Goal: Obtain resource: Obtain resource

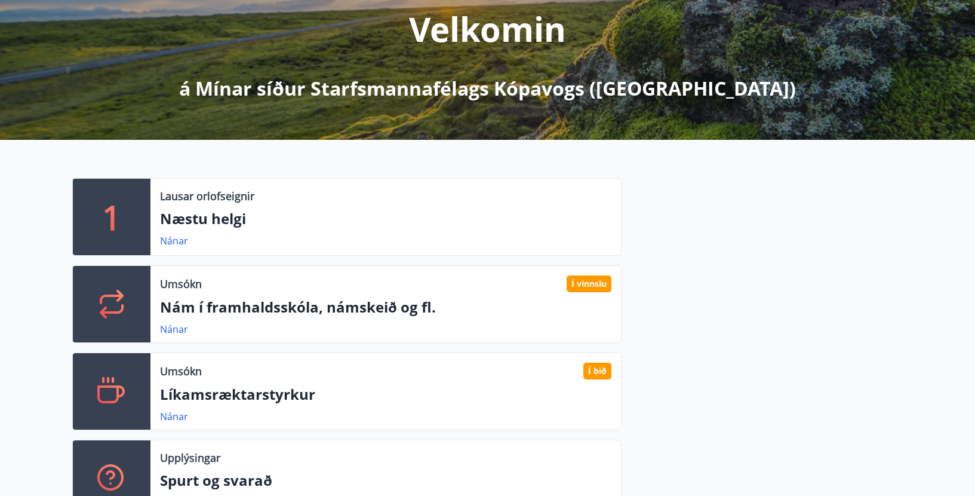
scroll to position [179, 0]
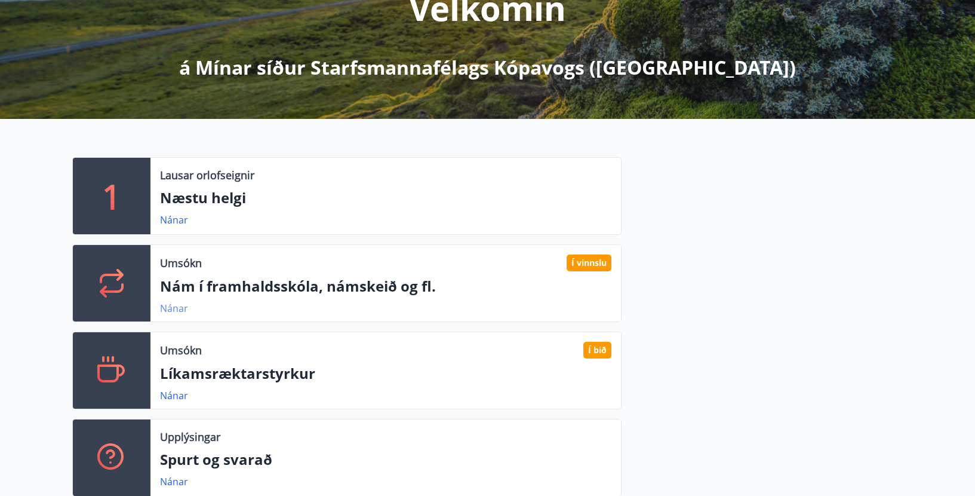
click at [176, 307] on link "Nánar" at bounding box center [174, 308] width 28 height 13
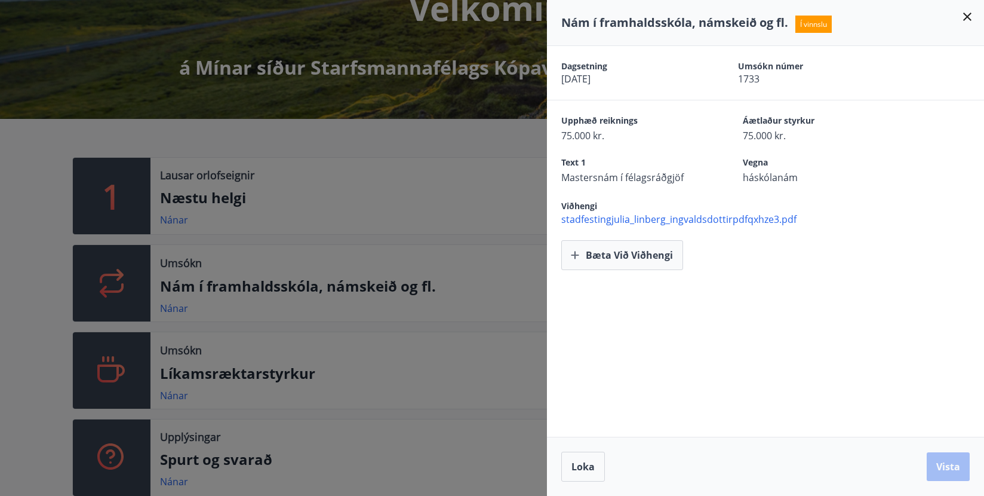
click at [636, 218] on span "stadfestingjulia_linberg_ingvaldsdottirpdfqxhze3.pdf" at bounding box center [772, 219] width 423 height 13
click at [968, 18] on icon at bounding box center [967, 17] width 8 height 8
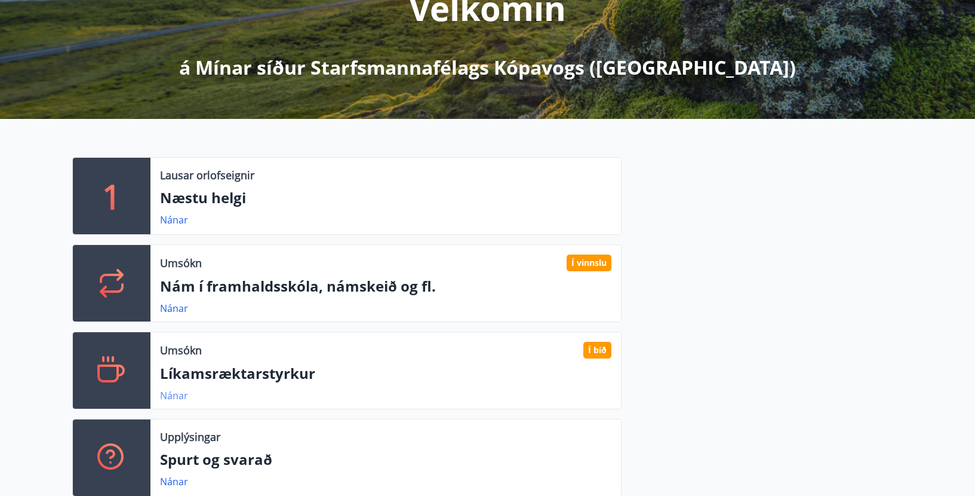
click at [177, 396] on link "Nánar" at bounding box center [174, 395] width 28 height 13
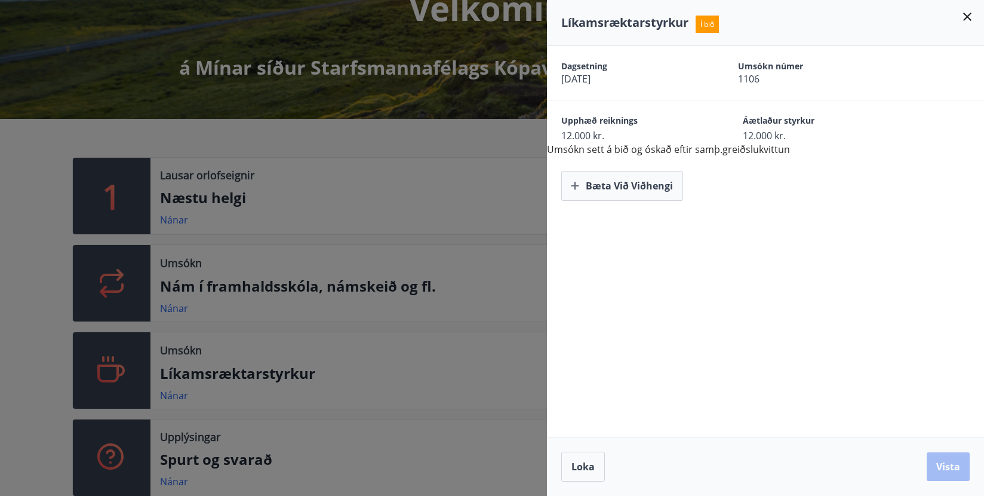
click at [966, 14] on icon at bounding box center [967, 17] width 14 height 14
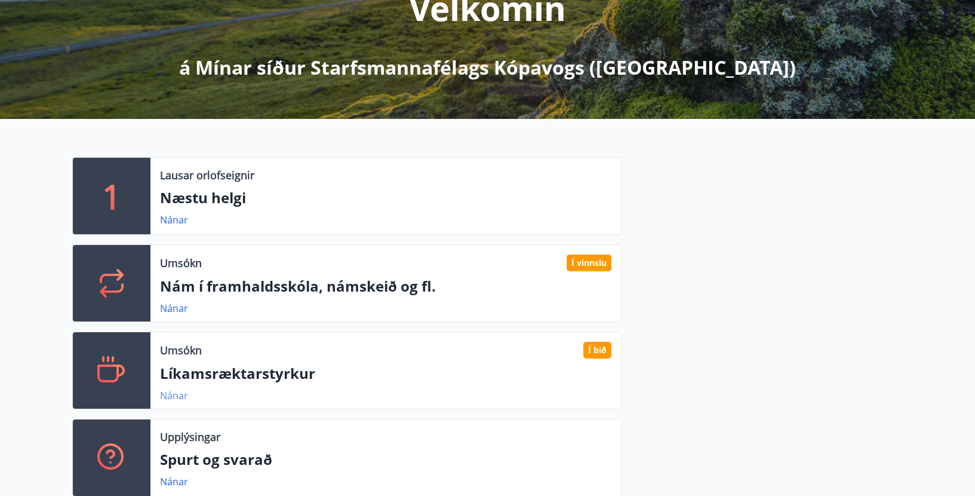
click at [171, 399] on link "Nánar" at bounding box center [174, 395] width 28 height 13
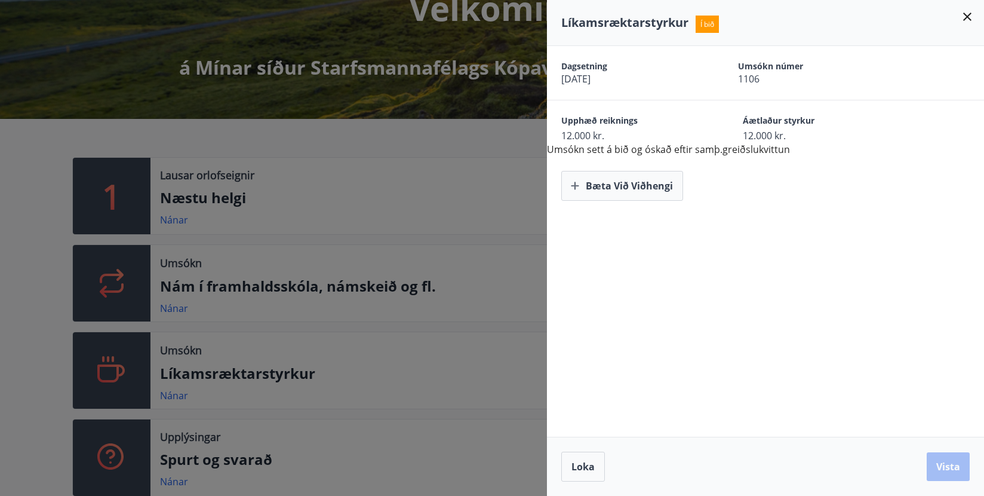
click at [463, 137] on div at bounding box center [492, 248] width 984 height 496
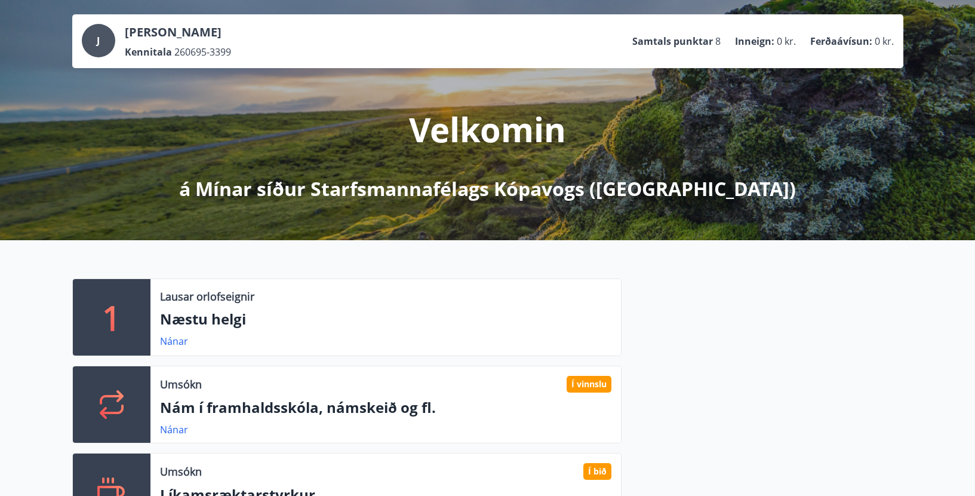
scroll to position [0, 0]
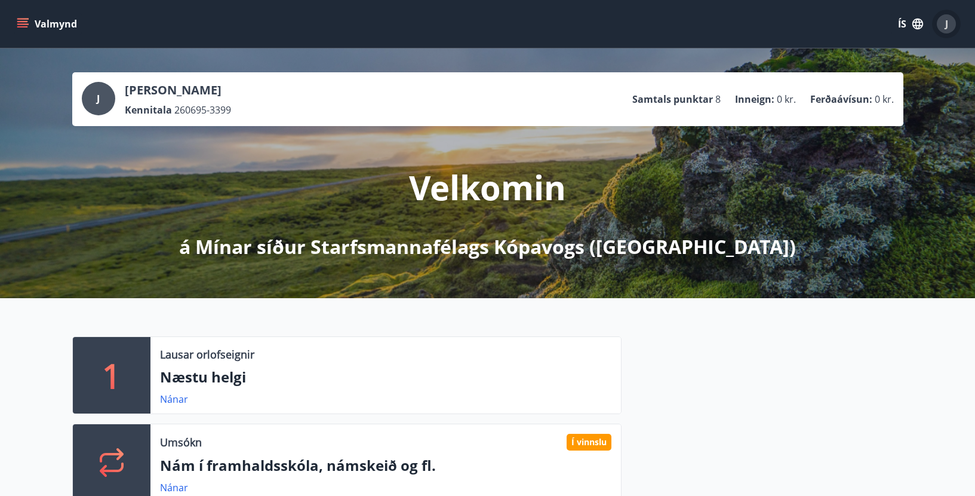
click at [941, 20] on div "J" at bounding box center [946, 23] width 19 height 19
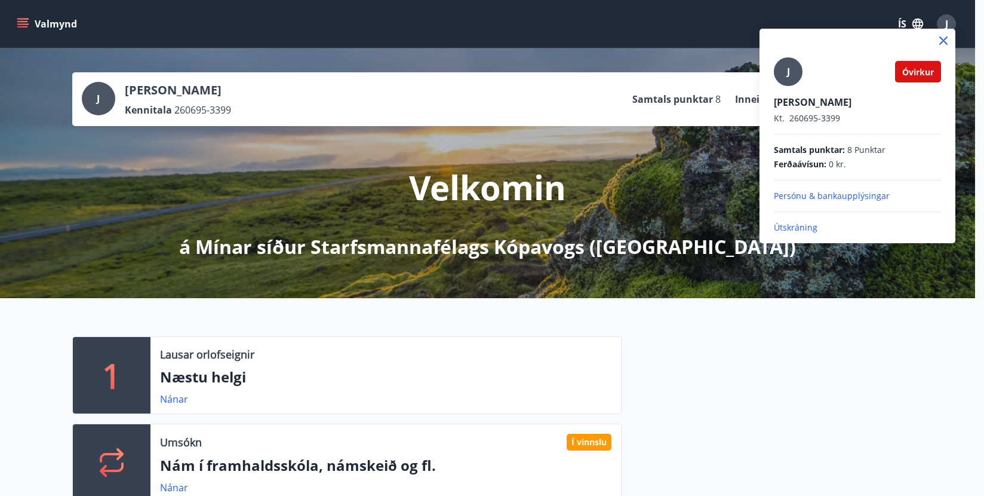
click at [545, 22] on div at bounding box center [492, 248] width 984 height 496
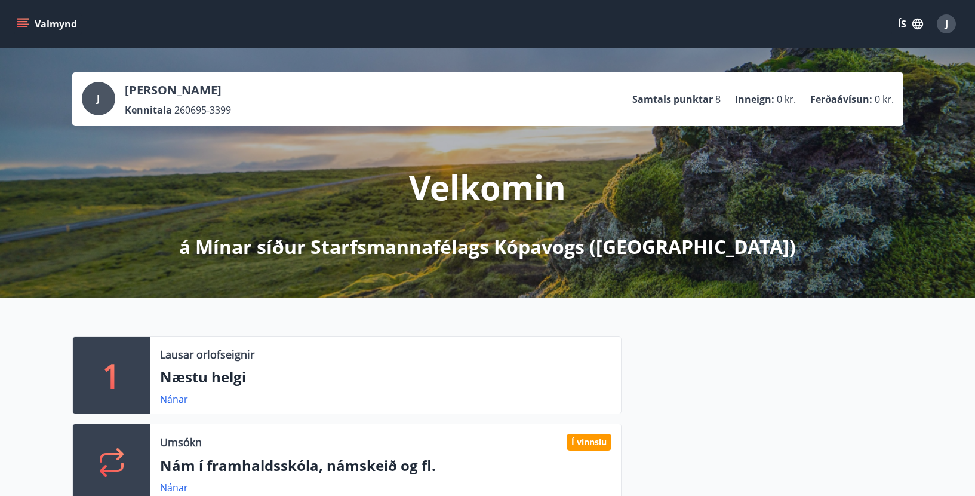
click at [58, 20] on button "Valmynd" at bounding box center [47, 23] width 67 height 21
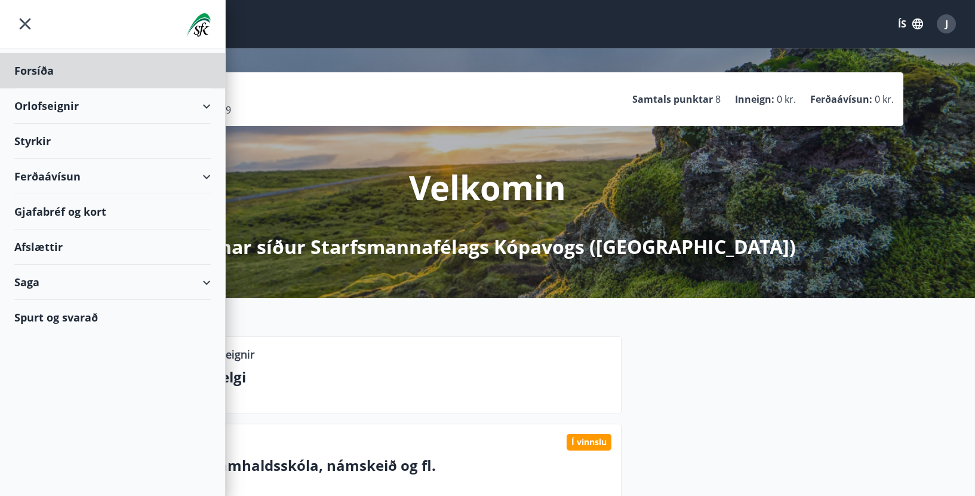
click at [37, 88] on div "Styrkir" at bounding box center [112, 70] width 196 height 35
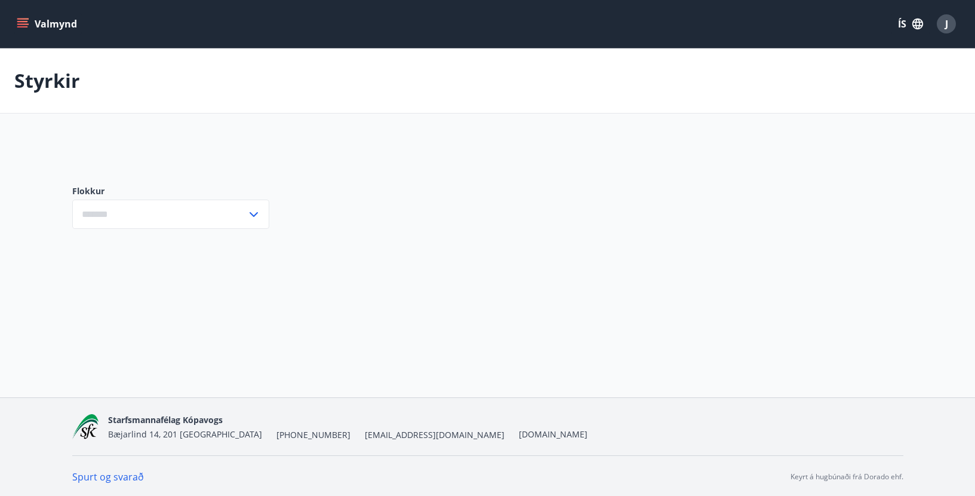
type input "***"
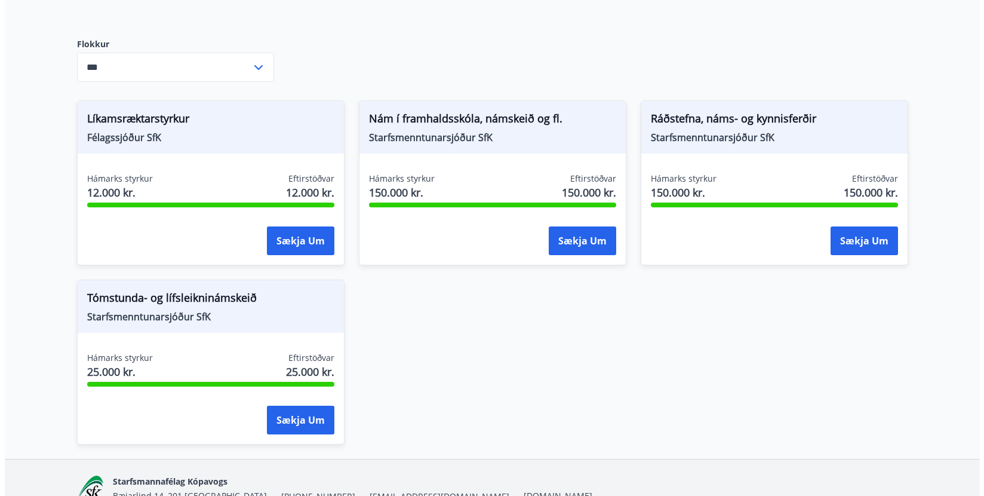
scroll to position [179, 0]
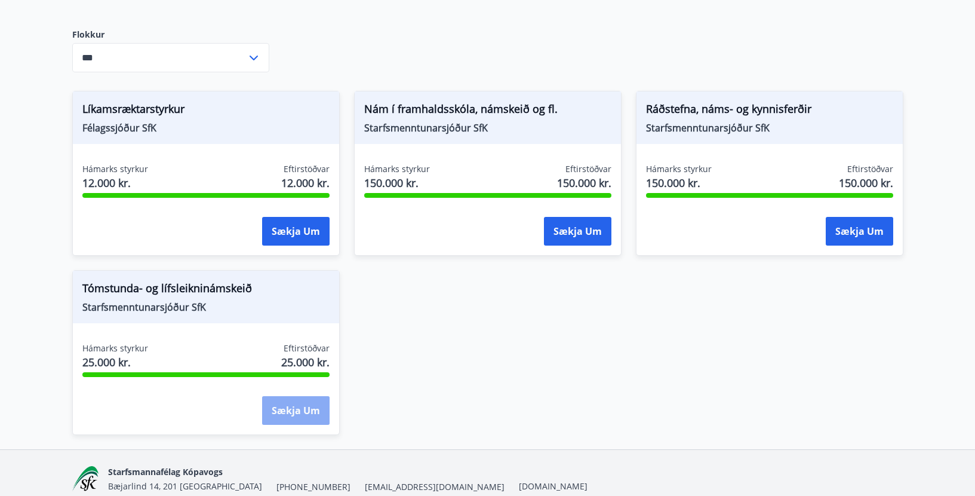
click at [301, 404] on button "Sækja um" at bounding box center [295, 410] width 67 height 29
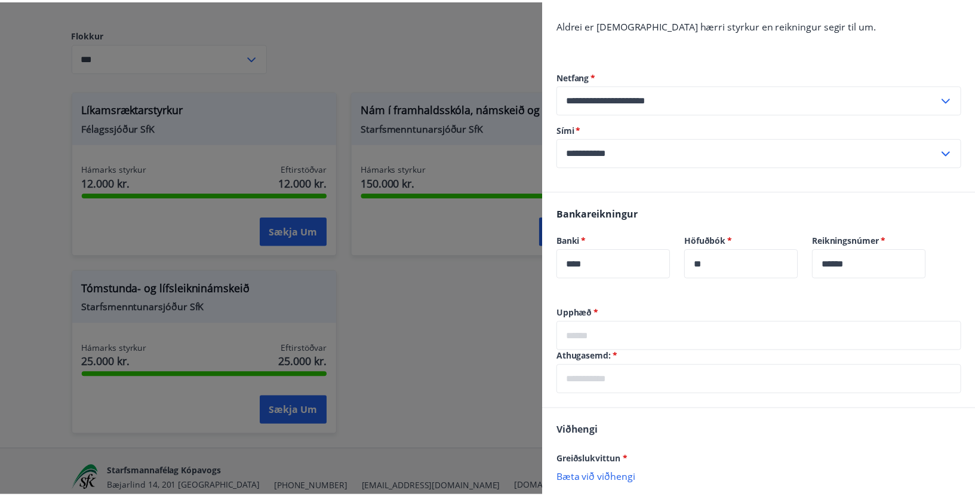
scroll to position [0, 0]
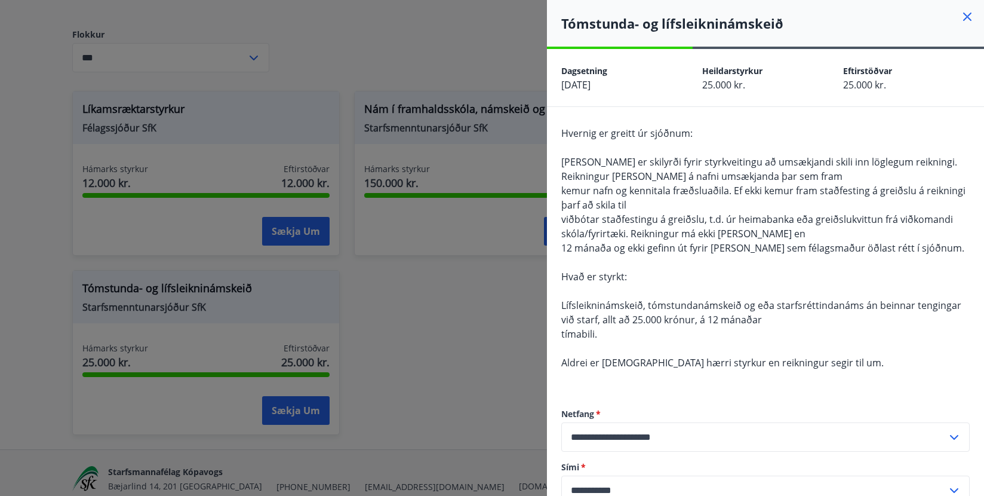
click at [495, 375] on div at bounding box center [492, 248] width 984 height 496
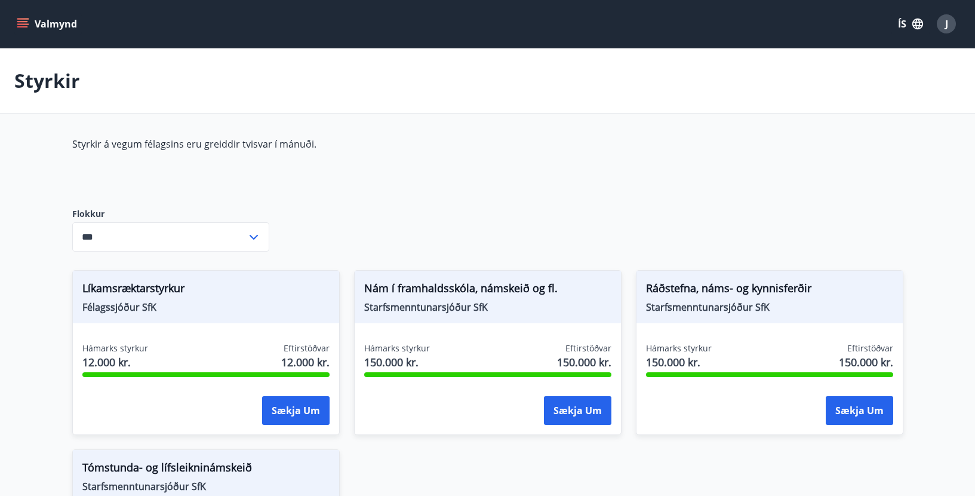
click at [39, 21] on button "Valmynd" at bounding box center [47, 23] width 67 height 21
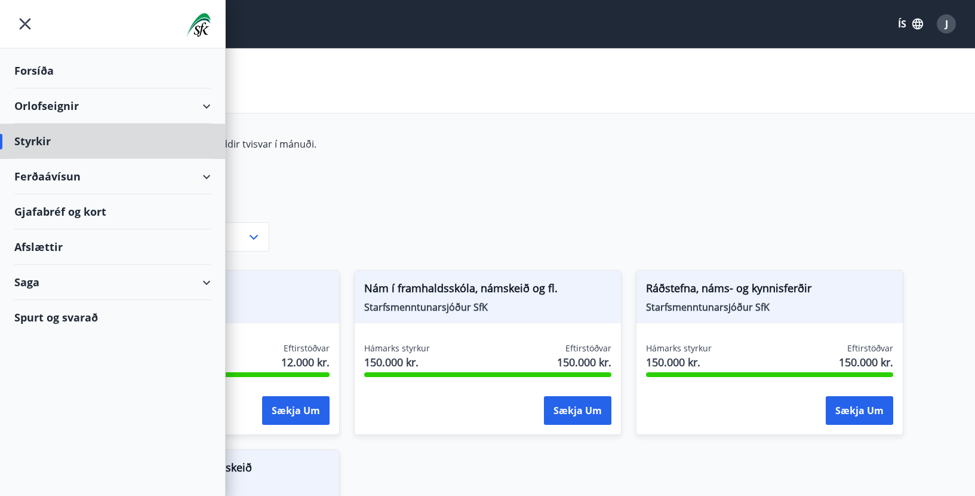
click at [42, 67] on div "Forsíða" at bounding box center [112, 70] width 196 height 35
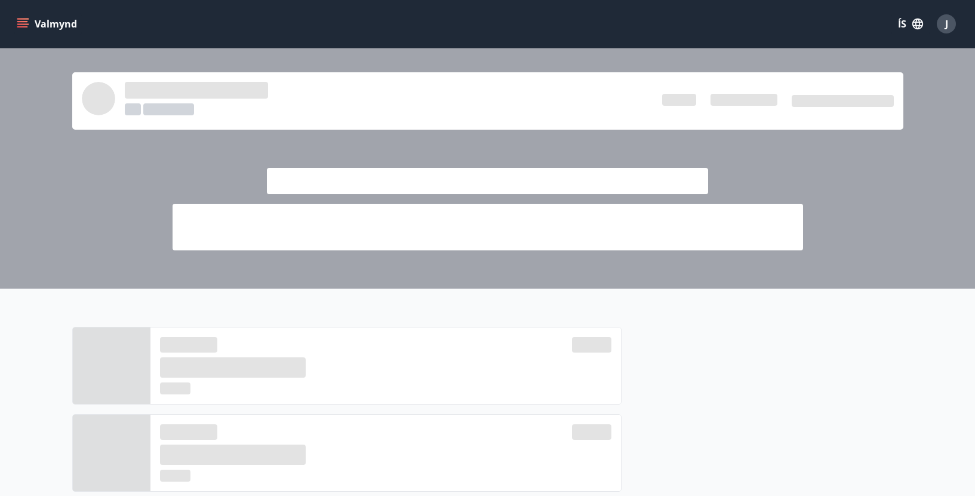
click at [352, 17] on div "Valmynd ÍS J" at bounding box center [487, 24] width 946 height 29
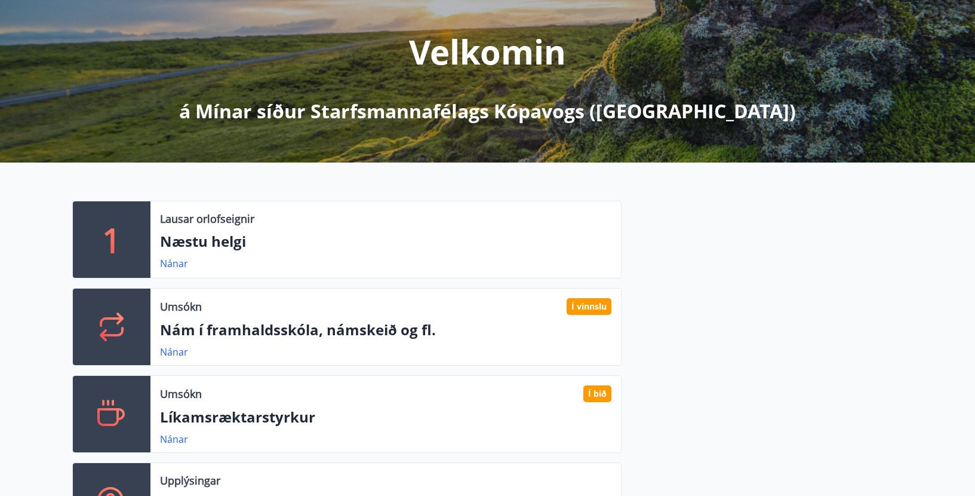
scroll to position [179, 0]
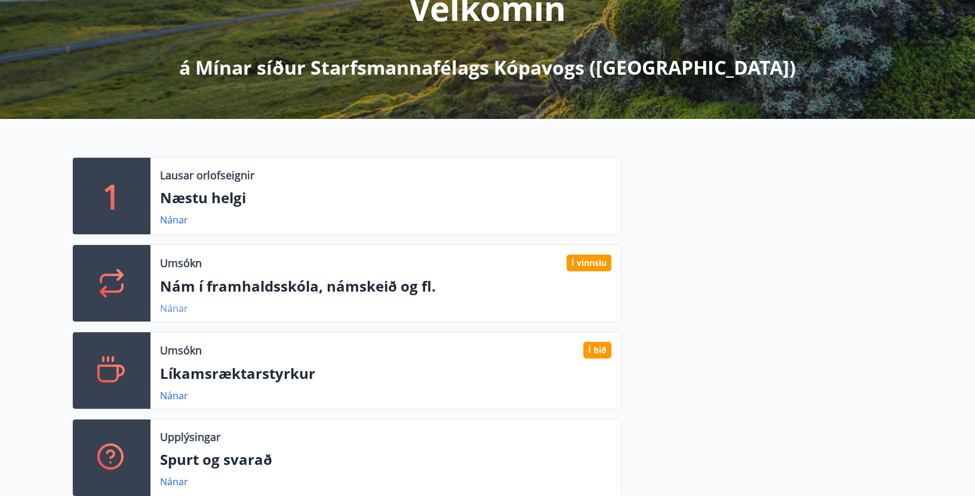
click at [174, 306] on link "Nánar" at bounding box center [174, 308] width 28 height 13
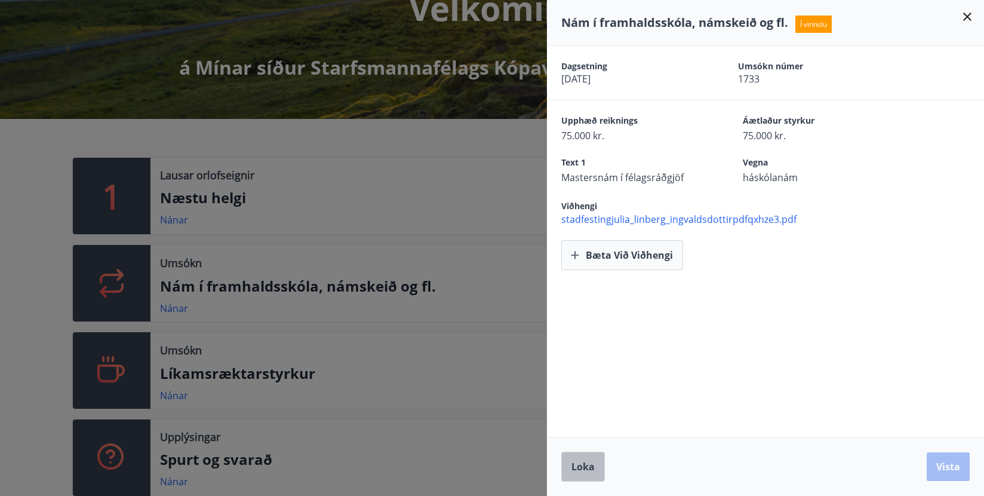
click at [578, 461] on span "Loka" at bounding box center [582, 466] width 23 height 13
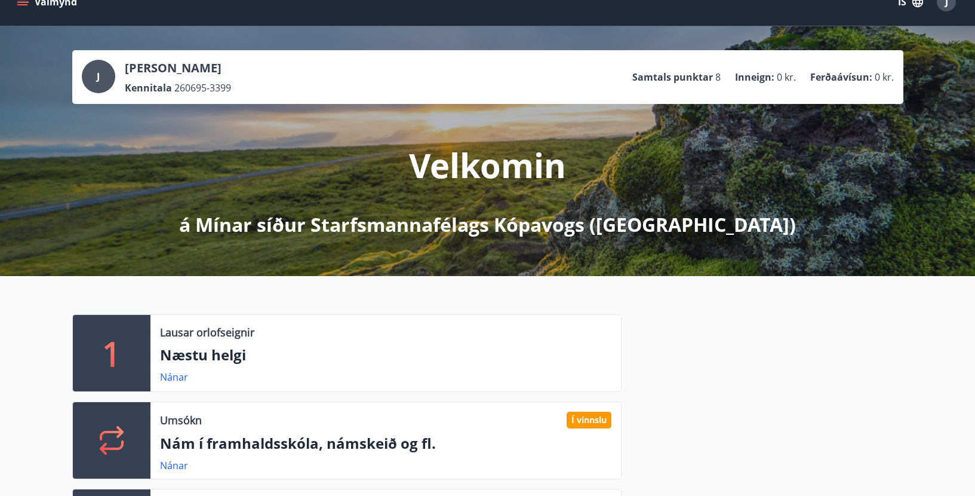
scroll to position [0, 0]
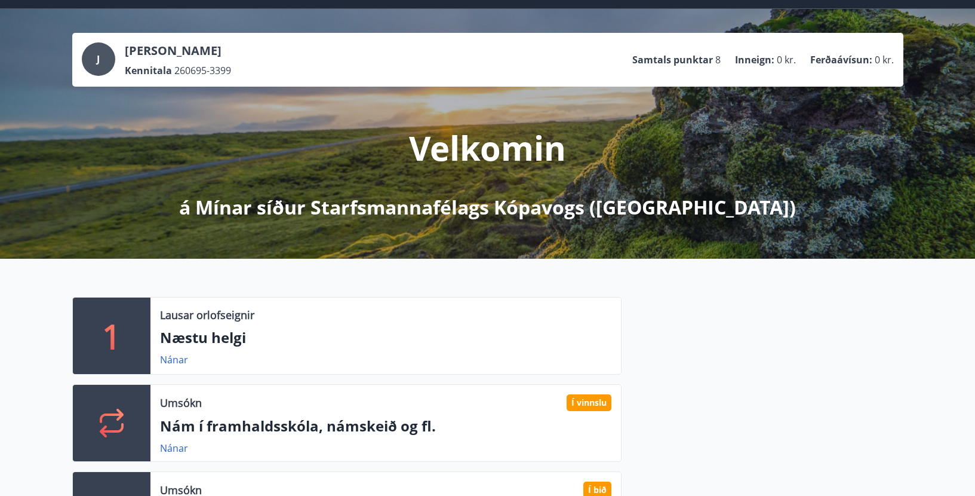
scroll to position [179, 0]
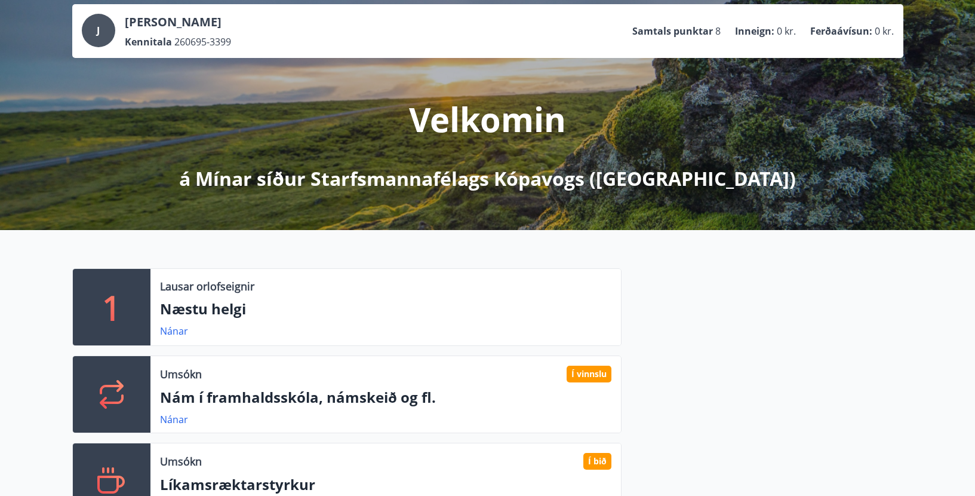
scroll to position [239, 0]
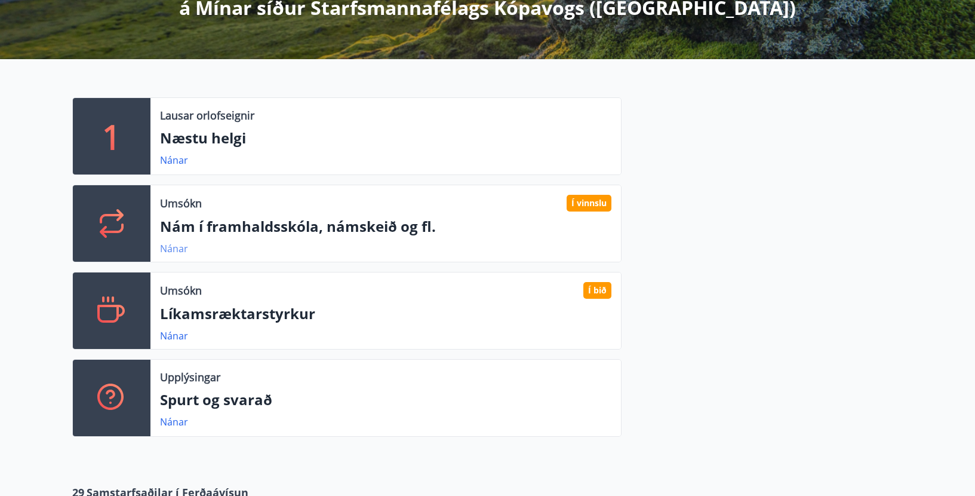
click at [177, 247] on link "Nánar" at bounding box center [174, 248] width 28 height 13
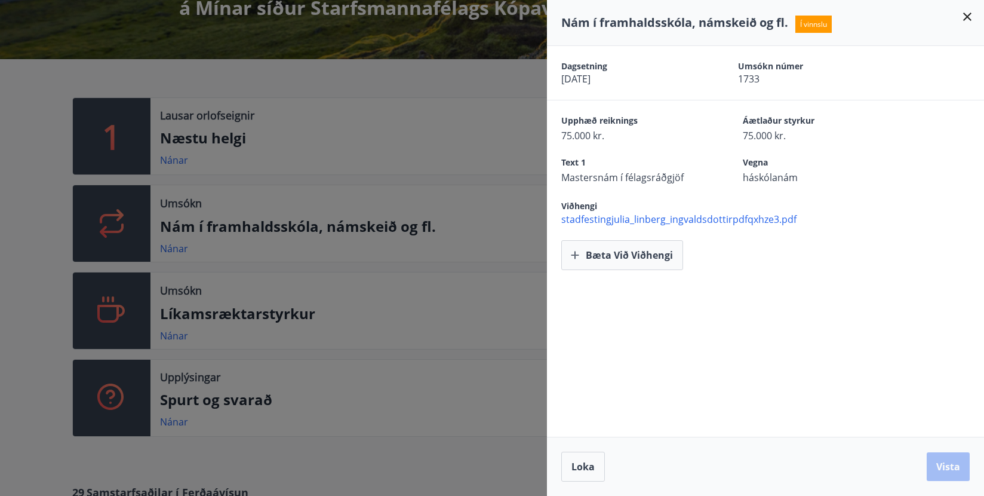
click at [453, 91] on div at bounding box center [492, 248] width 984 height 496
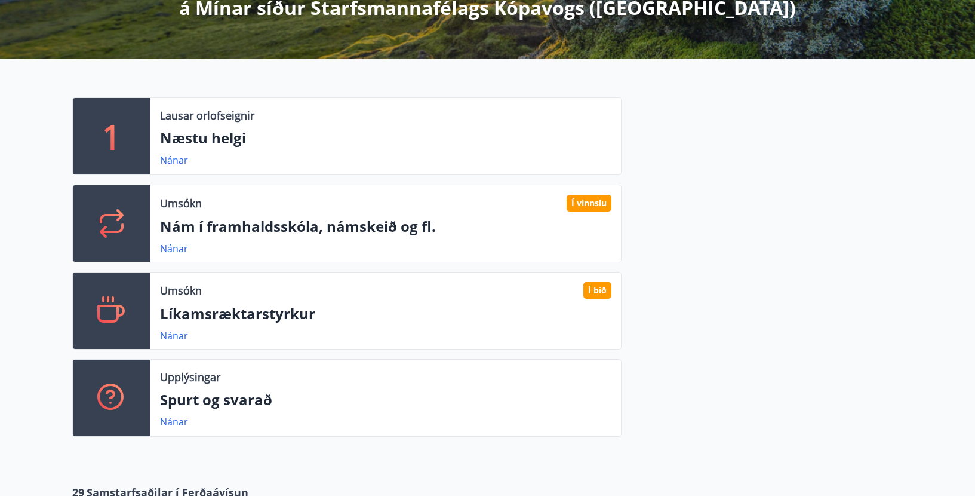
click at [778, 202] on div at bounding box center [763, 271] width 282 height 349
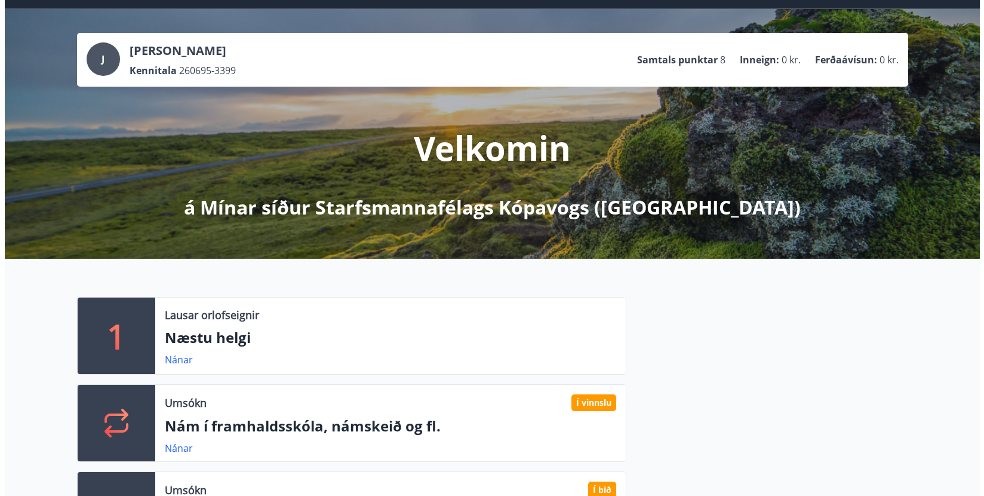
scroll to position [0, 0]
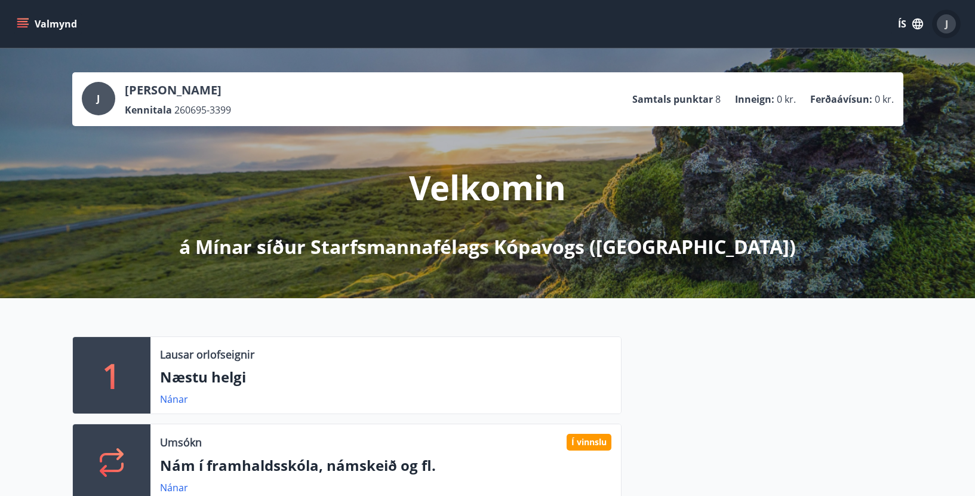
click at [945, 21] on span "J" at bounding box center [946, 23] width 3 height 13
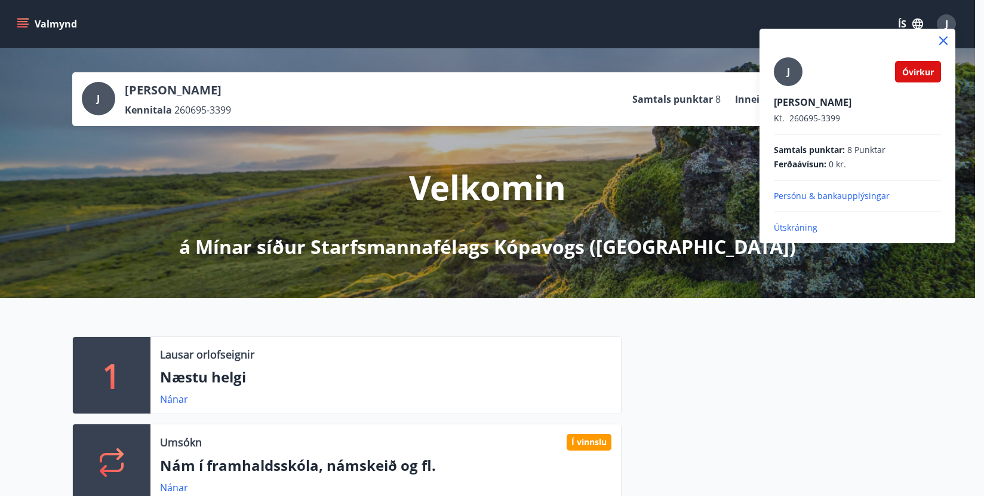
click at [794, 228] on p "Útskráning" at bounding box center [857, 228] width 167 height 12
